Goal: Task Accomplishment & Management: Use online tool/utility

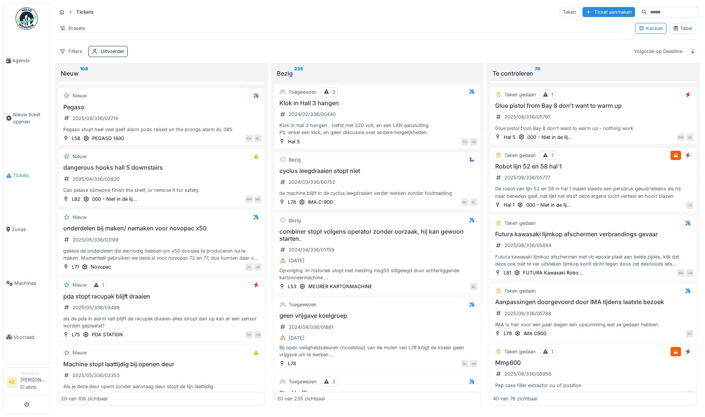
click at [20, 175] on span "Tickets" at bounding box center [30, 175] width 34 height 7
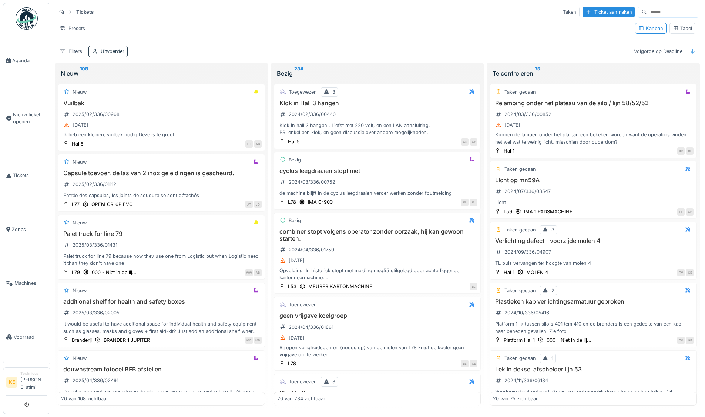
click at [118, 48] on div "Uitvoerder" at bounding box center [113, 51] width 24 height 7
click at [174, 93] on div at bounding box center [169, 95] width 18 height 14
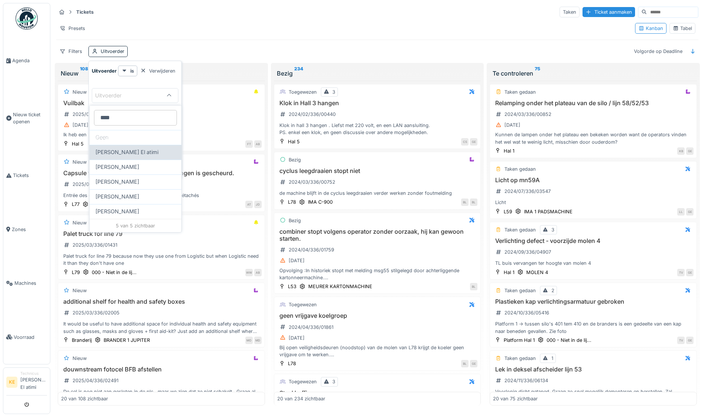
type input "****"
click at [139, 147] on div "[PERSON_NAME] El atimi" at bounding box center [136, 152] width 92 height 15
type input "****"
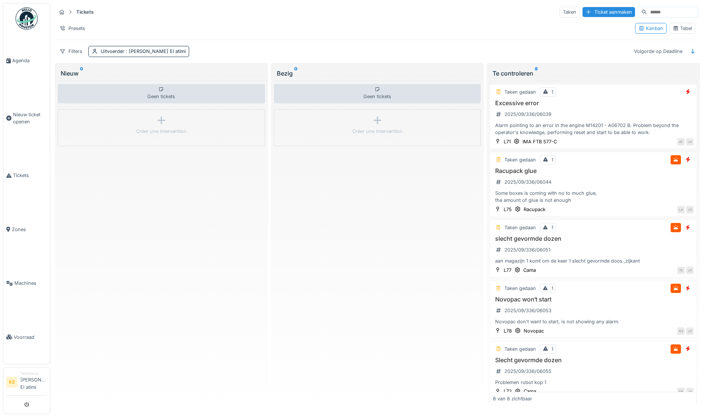
click at [262, 43] on div "Tickets Taken Ticket aanmaken Presets Kanban Tabel Filters Uitvoerder : Karim E…" at bounding box center [377, 31] width 648 height 57
click at [25, 17] on img at bounding box center [27, 18] width 22 height 22
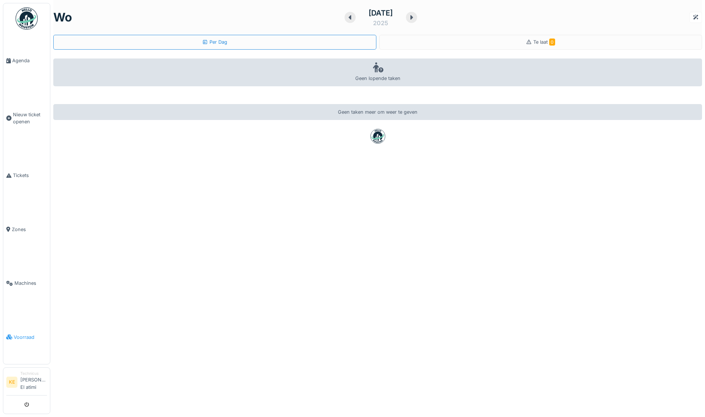
click at [20, 338] on span "Voorraad" at bounding box center [30, 337] width 33 height 7
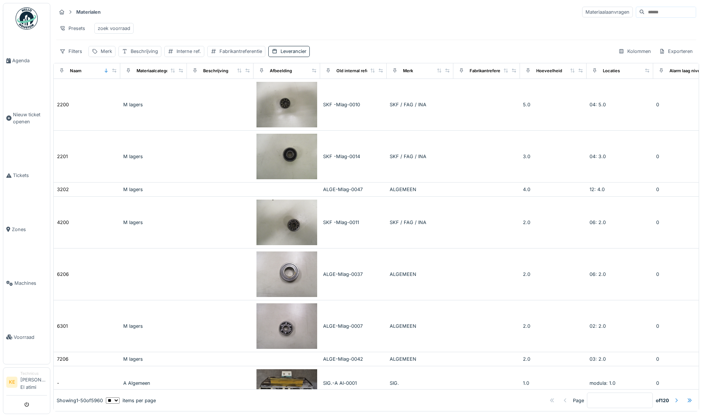
click at [674, 397] on div at bounding box center [677, 400] width 6 height 7
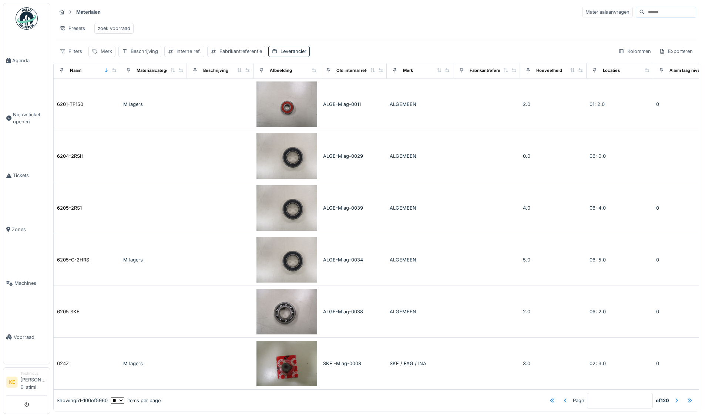
scroll to position [2142, 0]
click at [674, 397] on div at bounding box center [677, 400] width 6 height 7
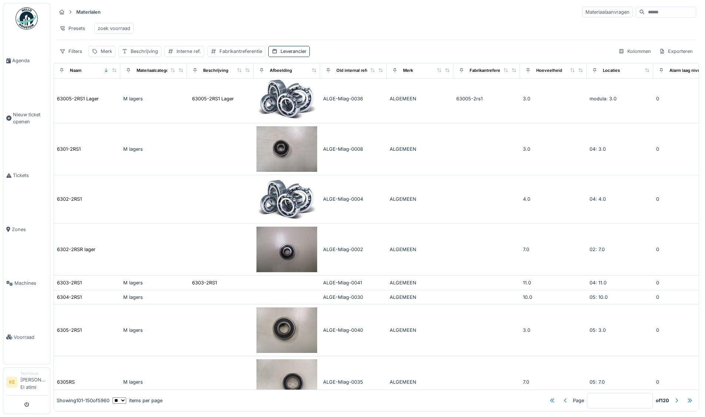
scroll to position [3, 0]
click at [674, 397] on div at bounding box center [677, 400] width 6 height 7
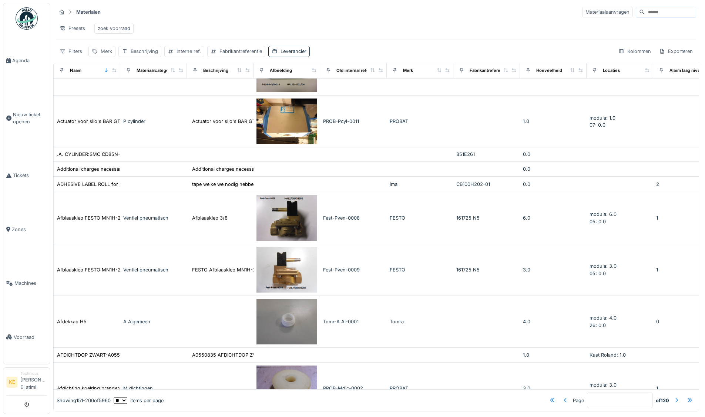
scroll to position [2041, 0]
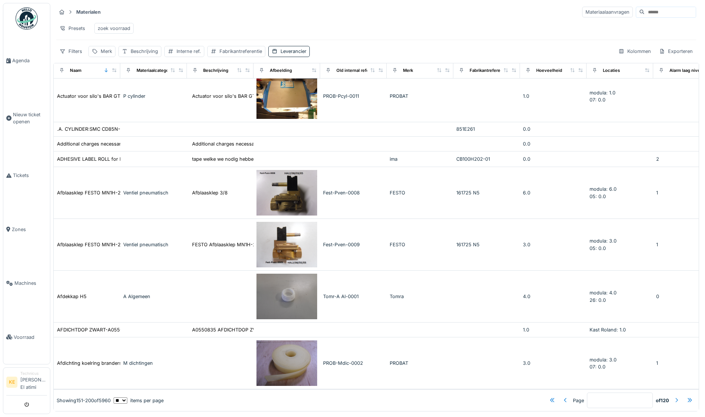
click at [674, 397] on div at bounding box center [677, 400] width 6 height 7
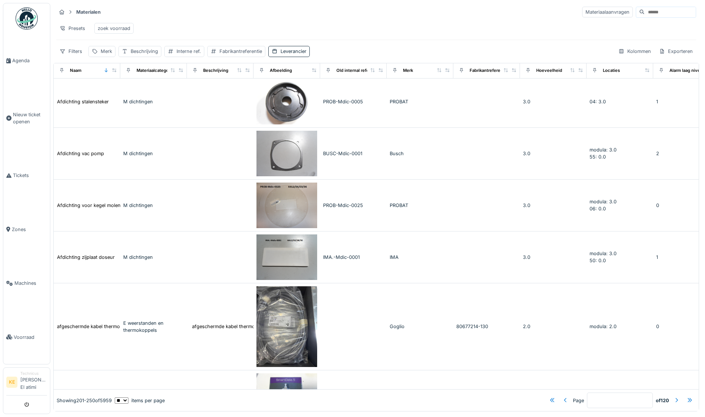
scroll to position [0, 0]
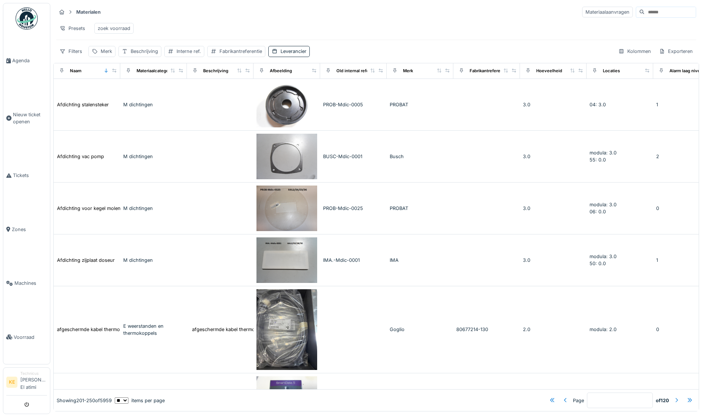
click at [674, 397] on div at bounding box center [677, 400] width 6 height 7
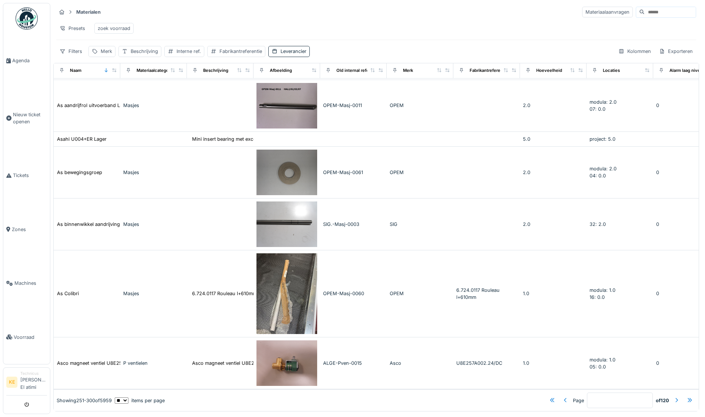
scroll to position [2223, 0]
click at [674, 397] on div at bounding box center [677, 400] width 6 height 7
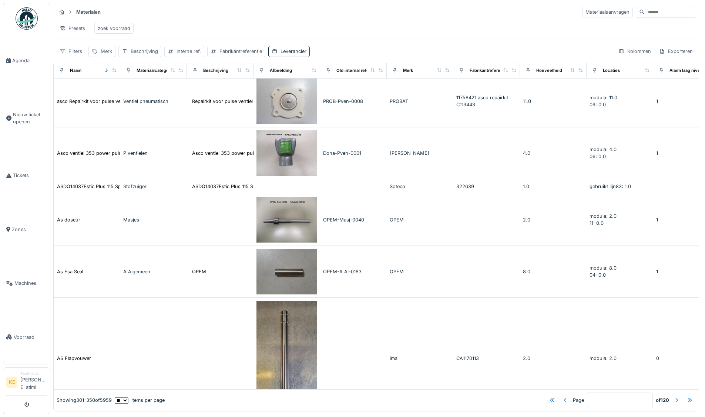
scroll to position [0, 0]
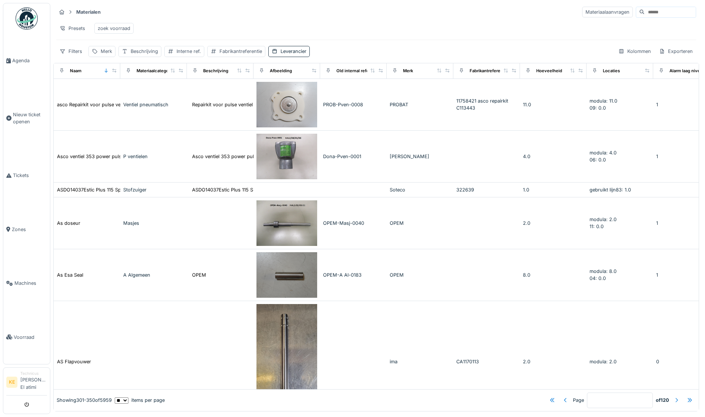
click at [674, 397] on div at bounding box center [677, 400] width 6 height 7
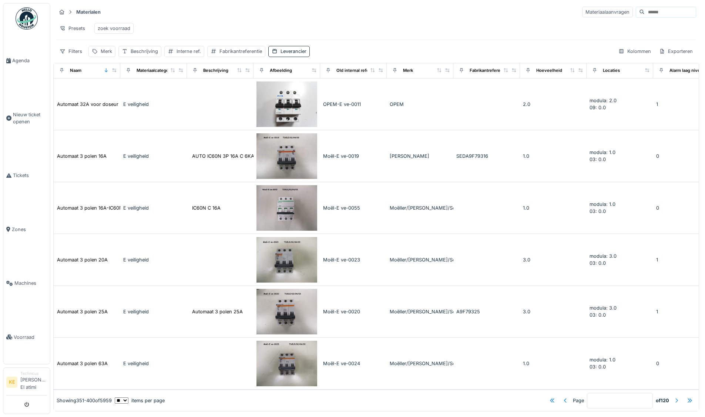
scroll to position [2147, 0]
click at [674, 397] on div at bounding box center [677, 400] width 6 height 7
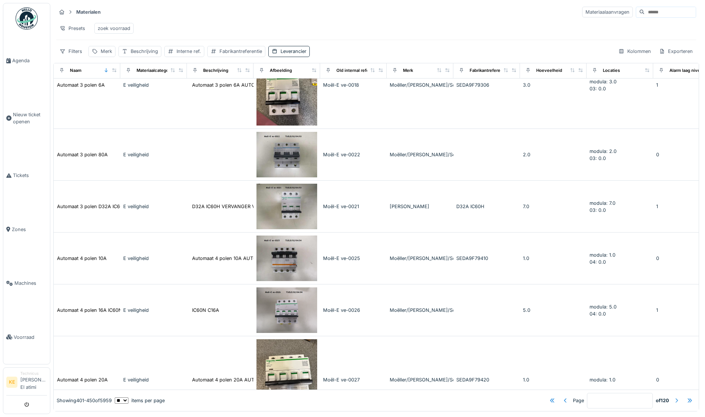
scroll to position [0, 0]
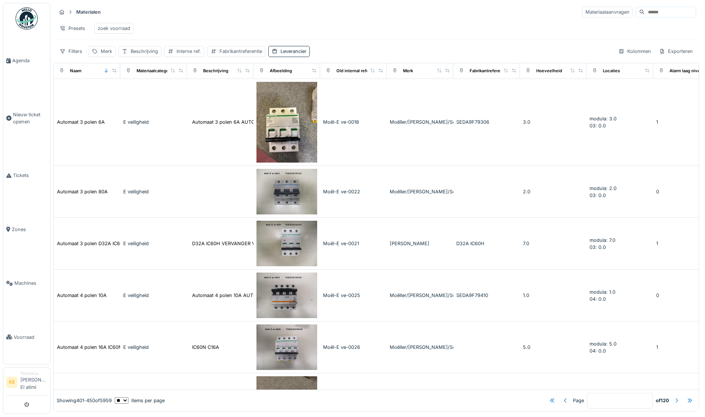
click at [674, 397] on div at bounding box center [677, 400] width 6 height 7
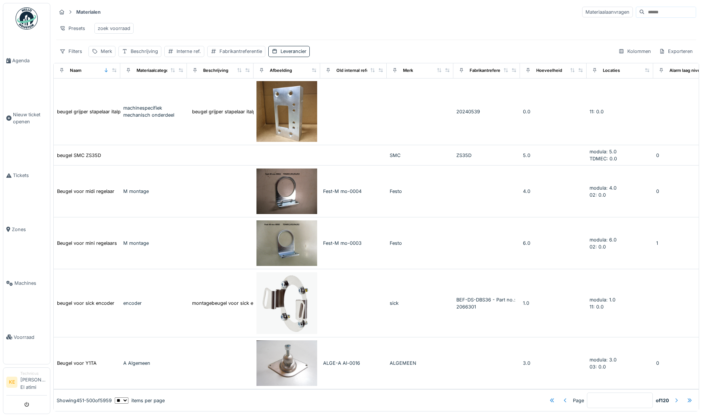
scroll to position [1631, 0]
click at [674, 397] on div at bounding box center [677, 400] width 6 height 7
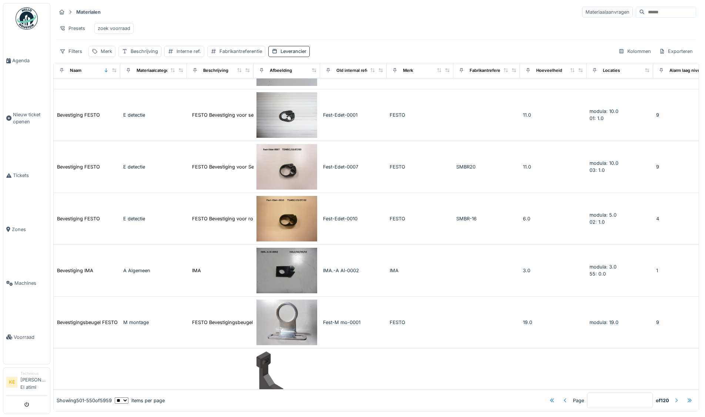
scroll to position [0, 0]
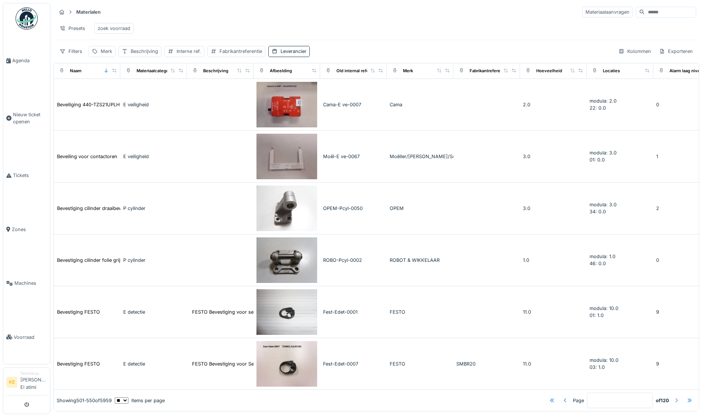
click at [674, 397] on div at bounding box center [677, 400] width 6 height 7
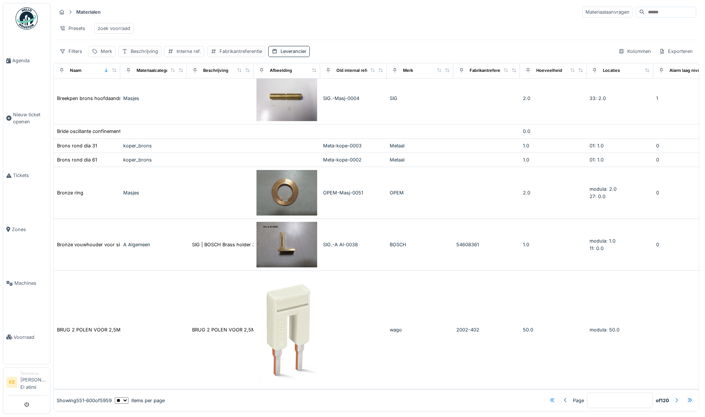
scroll to position [3, 0]
click at [674, 397] on div at bounding box center [677, 400] width 6 height 7
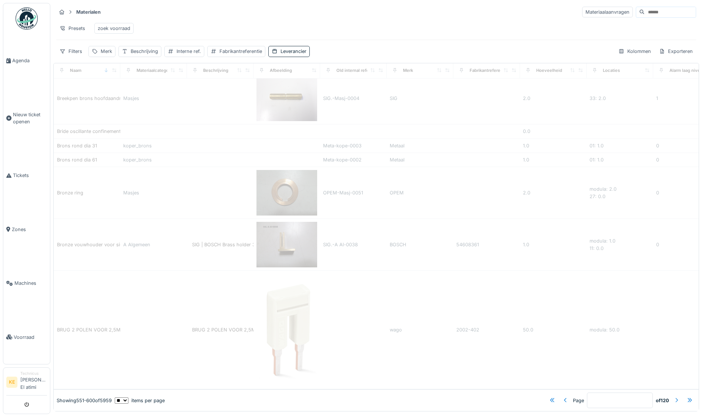
type input "**"
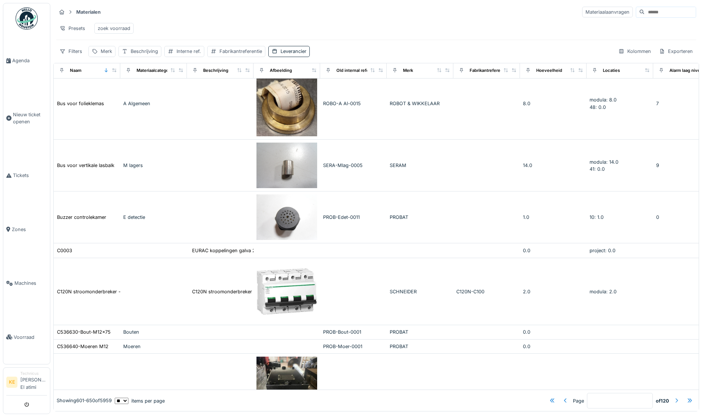
scroll to position [1490, 0]
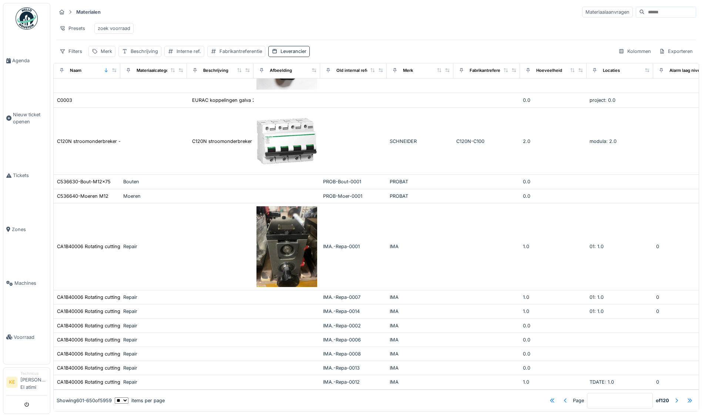
click at [649, 7] on input at bounding box center [670, 12] width 51 height 10
type input "**"
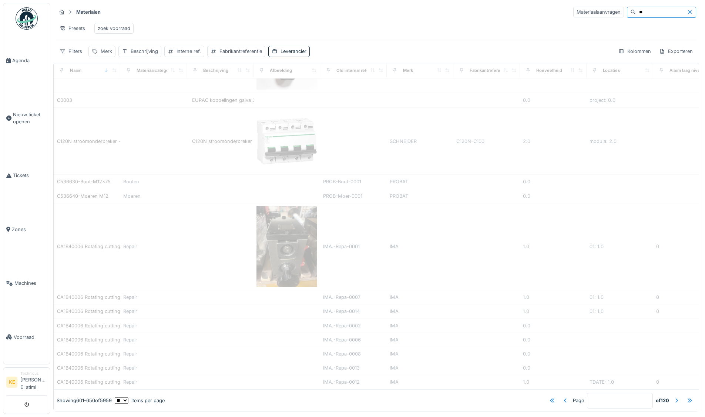
type input "*"
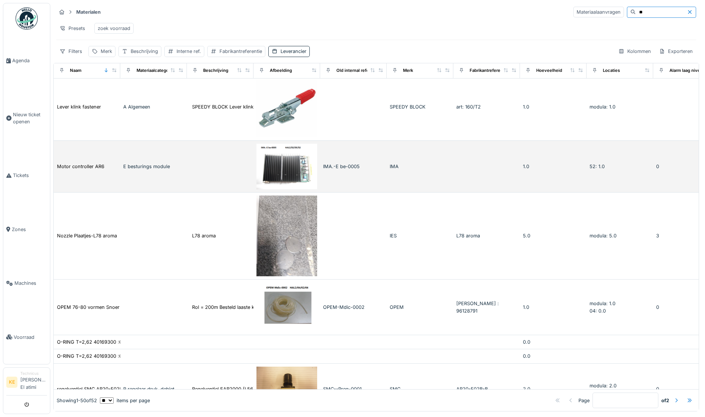
click at [543, 168] on div "1.0" at bounding box center [553, 166] width 61 height 7
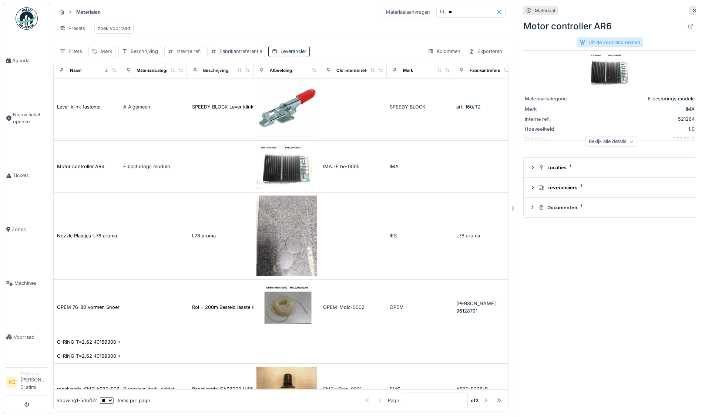
click at [599, 41] on div "Uit de voorraad nemen" at bounding box center [610, 42] width 67 height 10
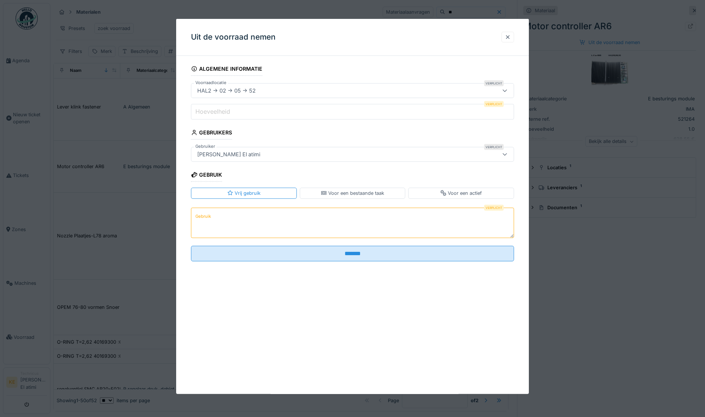
click at [510, 35] on div at bounding box center [508, 37] width 6 height 7
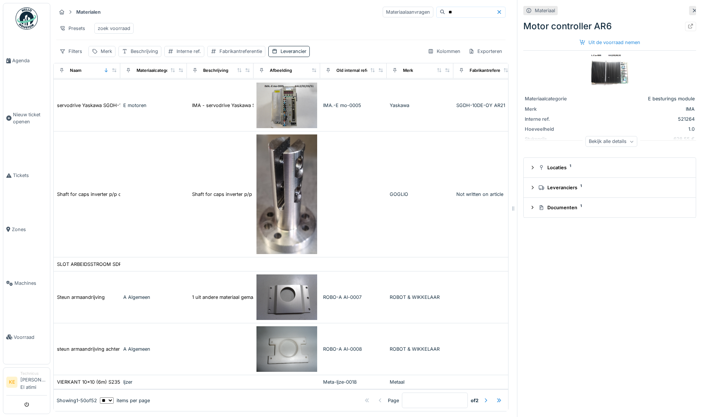
scroll to position [2115, 0]
click at [474, 8] on input "**" at bounding box center [470, 12] width 51 height 10
type input "*"
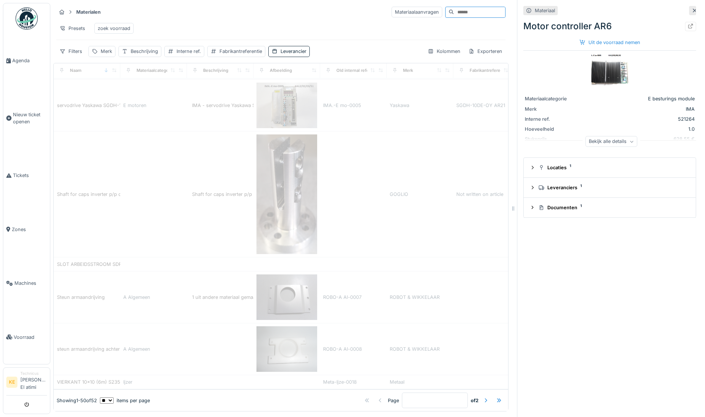
click at [330, 26] on div "Presets zoek voorraad" at bounding box center [280, 28] width 449 height 17
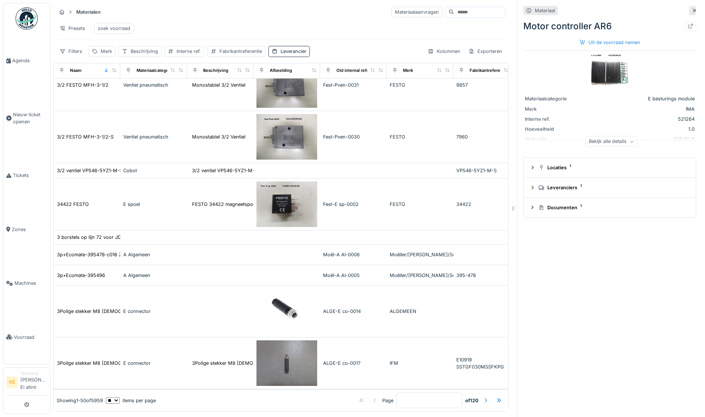
scroll to position [0, 0]
click at [483, 397] on div at bounding box center [486, 400] width 6 height 7
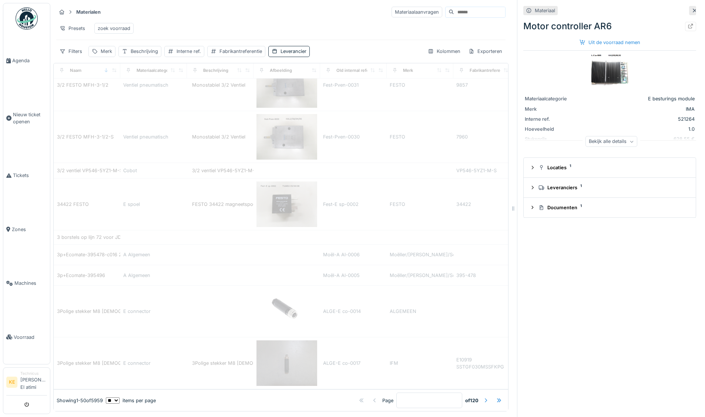
click at [483, 397] on div at bounding box center [486, 400] width 6 height 7
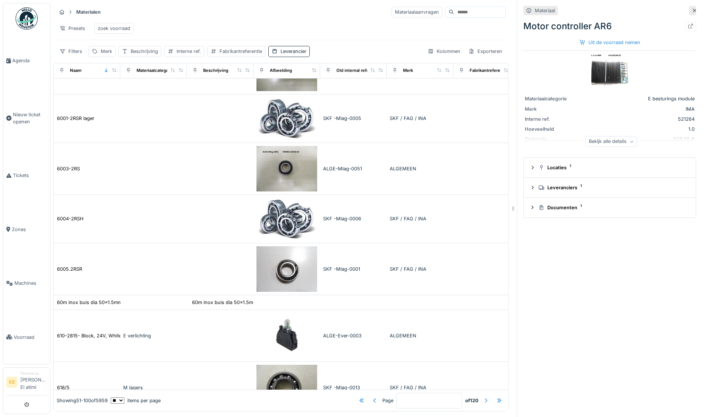
scroll to position [1708, 0]
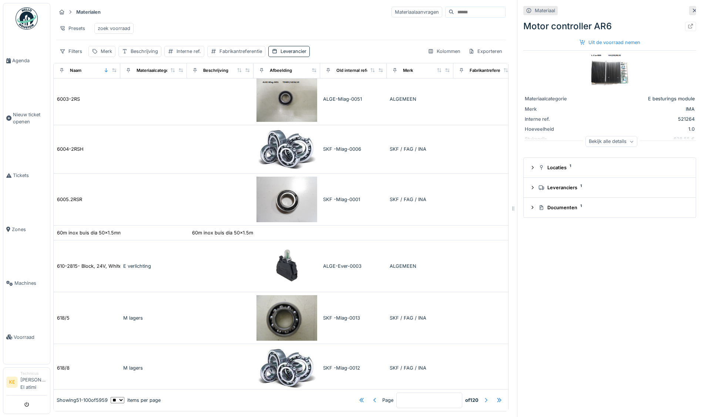
click at [483, 397] on div at bounding box center [486, 400] width 6 height 7
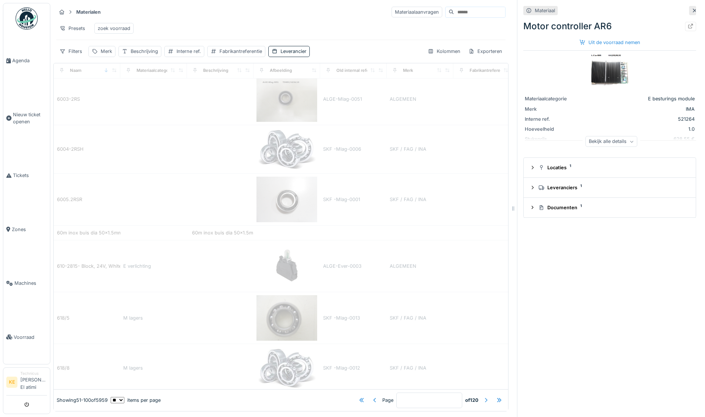
click at [483, 397] on div at bounding box center [486, 400] width 6 height 7
type input "*"
